Goal: Transaction & Acquisition: Subscribe to service/newsletter

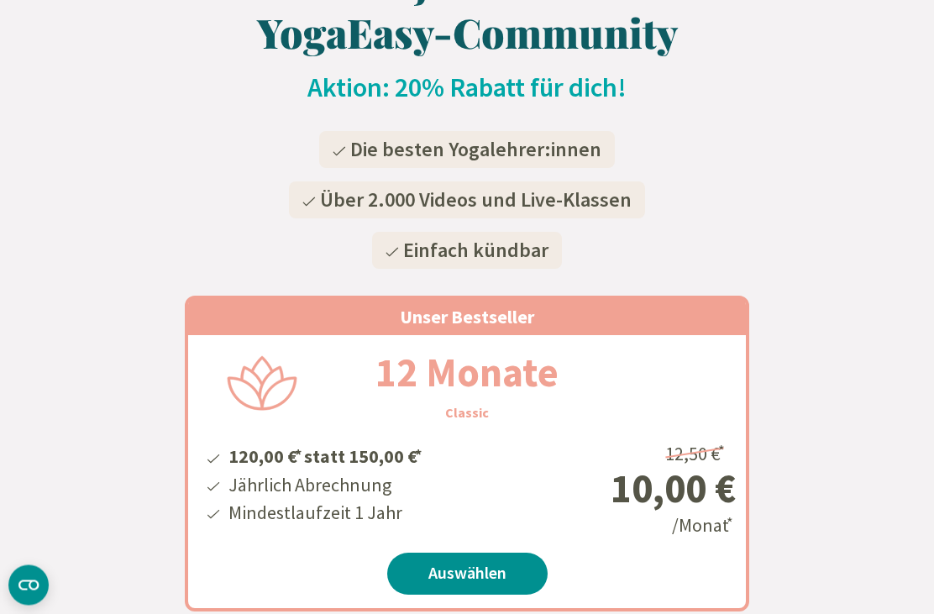
scroll to position [158, 0]
click at [484, 572] on link "Auswählen" at bounding box center [467, 573] width 160 height 42
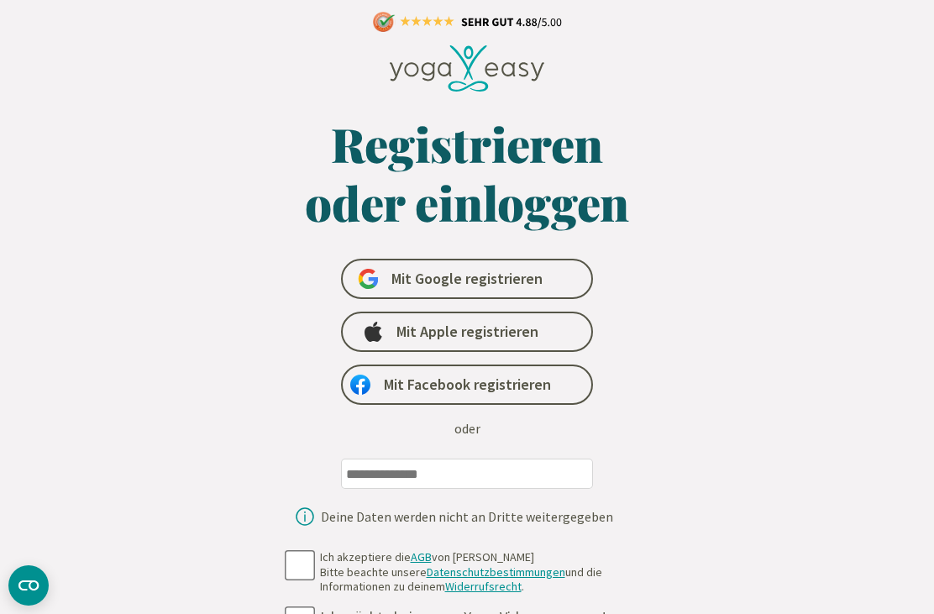
click at [409, 468] on input "email" at bounding box center [467, 473] width 252 height 30
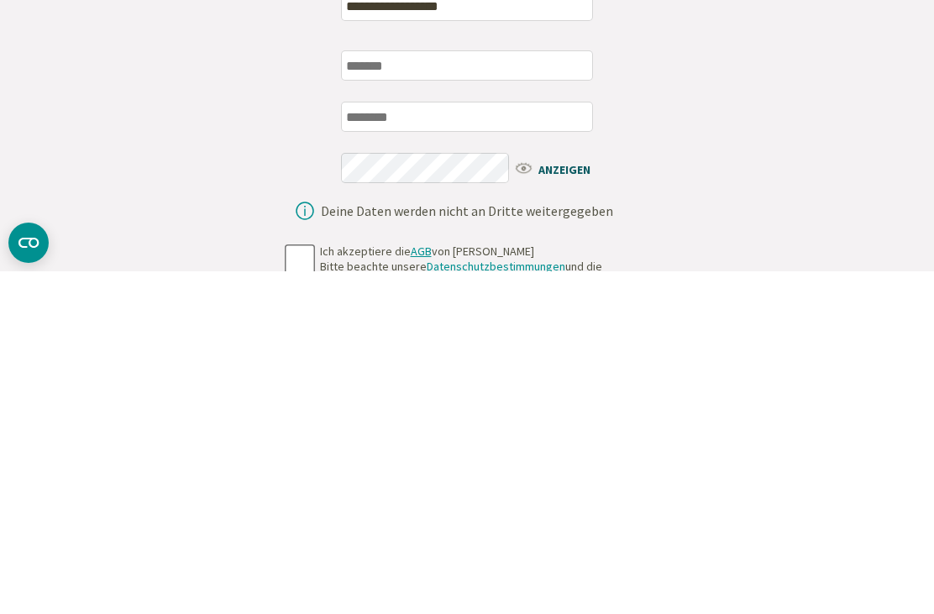
scroll to position [131, 0]
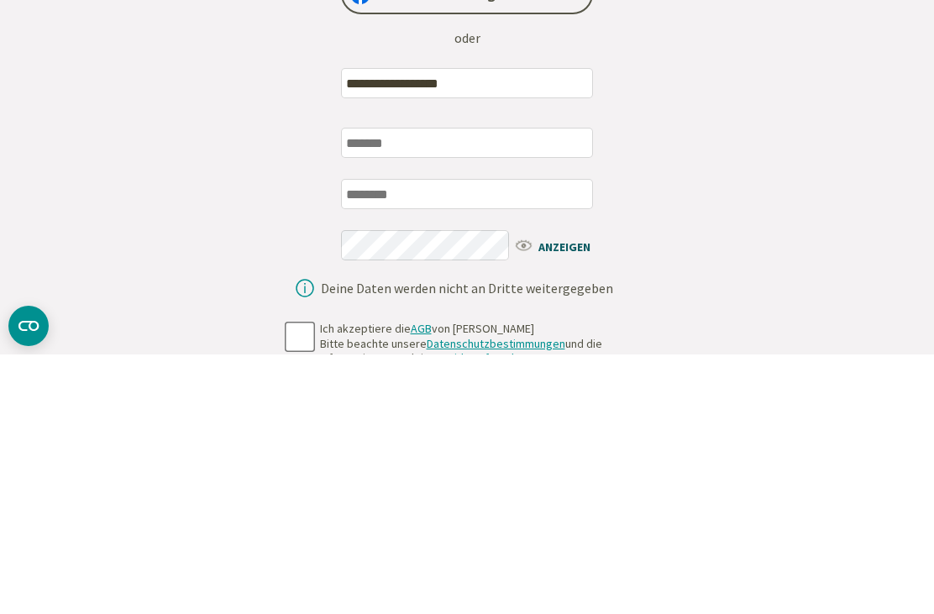
type input "**********"
click at [419, 387] on input "text" at bounding box center [467, 402] width 252 height 30
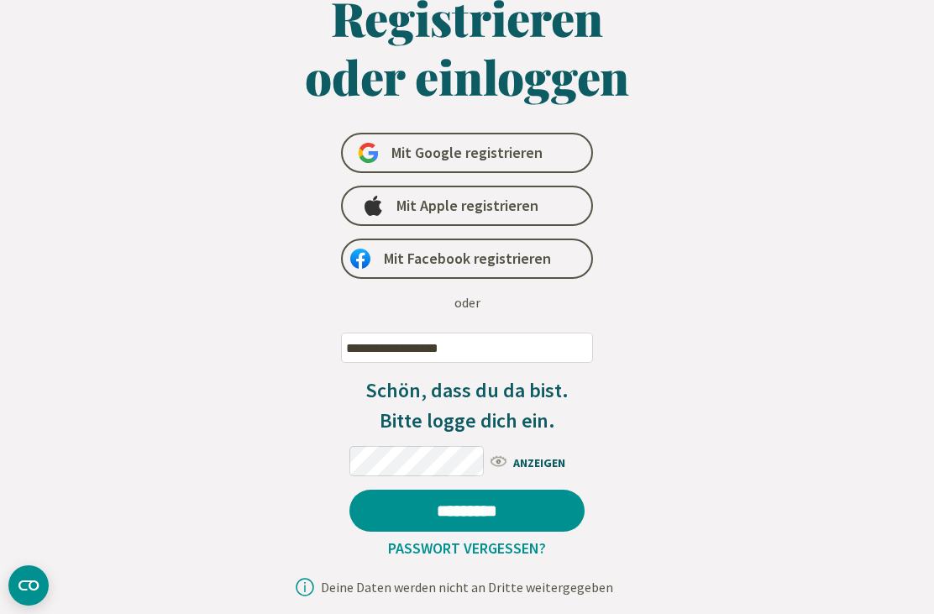
scroll to position [125, 0]
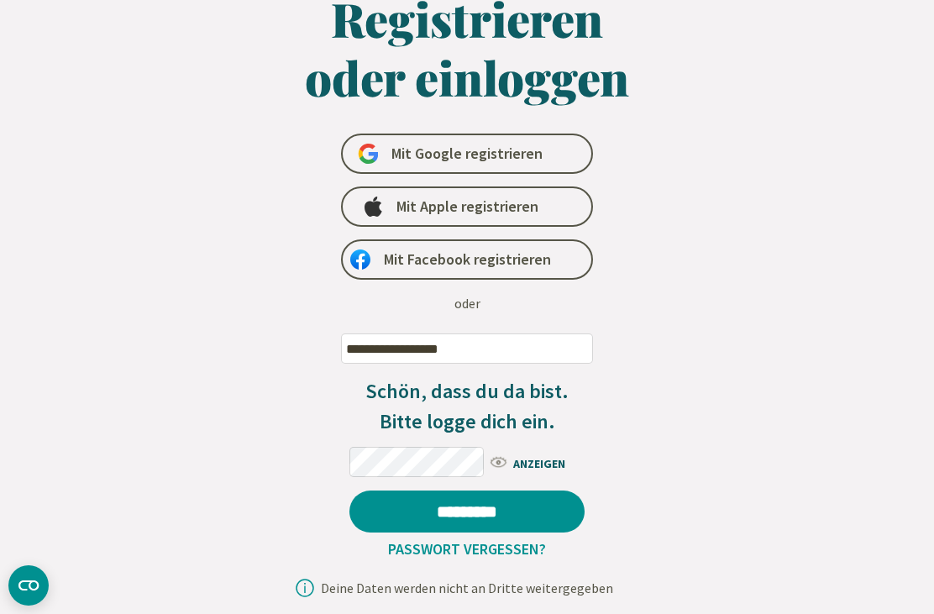
click at [497, 207] on span "Mit Apple registrieren" at bounding box center [467, 206] width 142 height 20
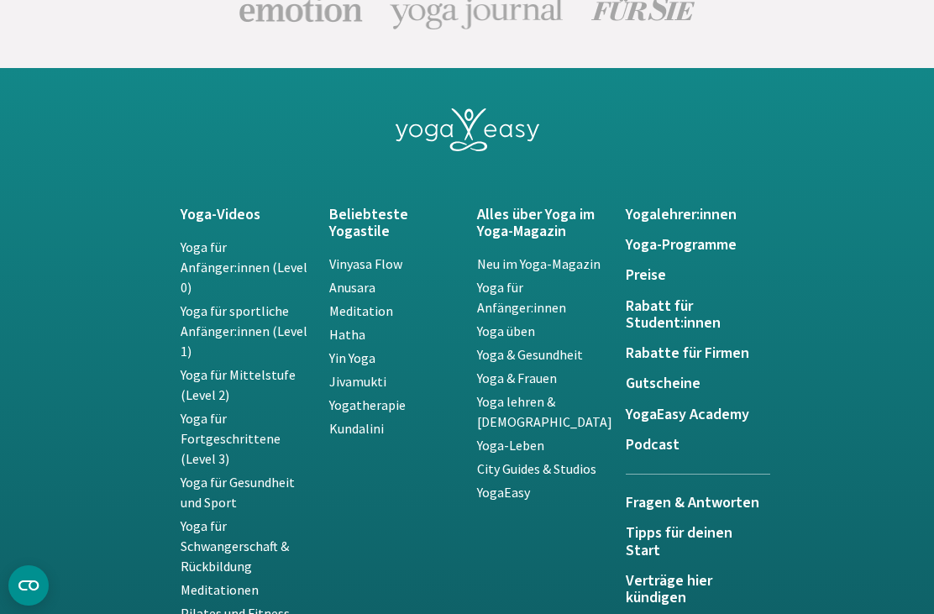
scroll to position [3691, 0]
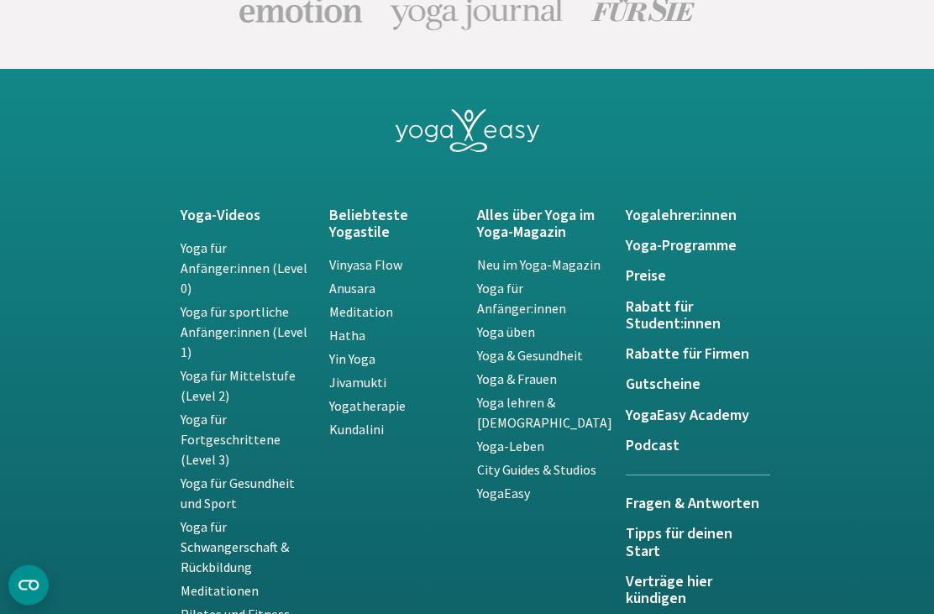
click at [359, 431] on link "Kundalini" at bounding box center [356, 429] width 55 height 17
